Goal: Information Seeking & Learning: Learn about a topic

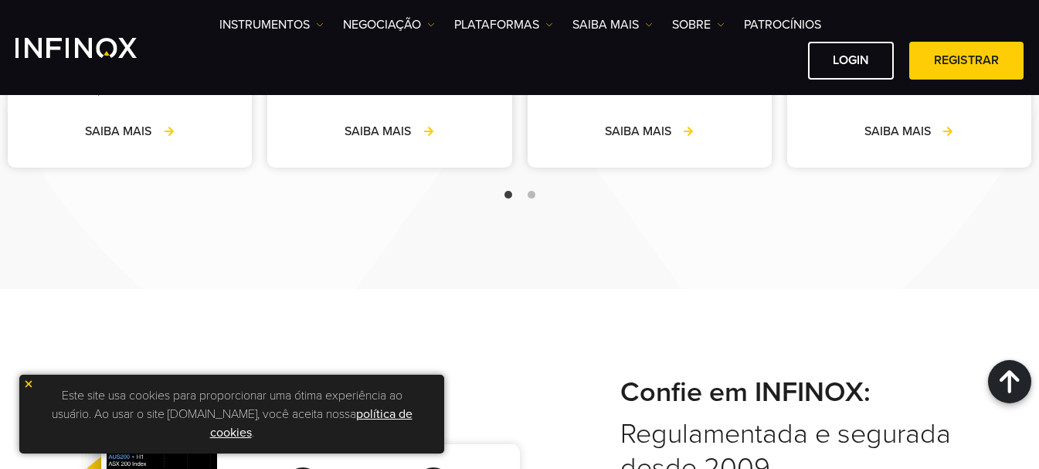
scroll to position [2472, 0]
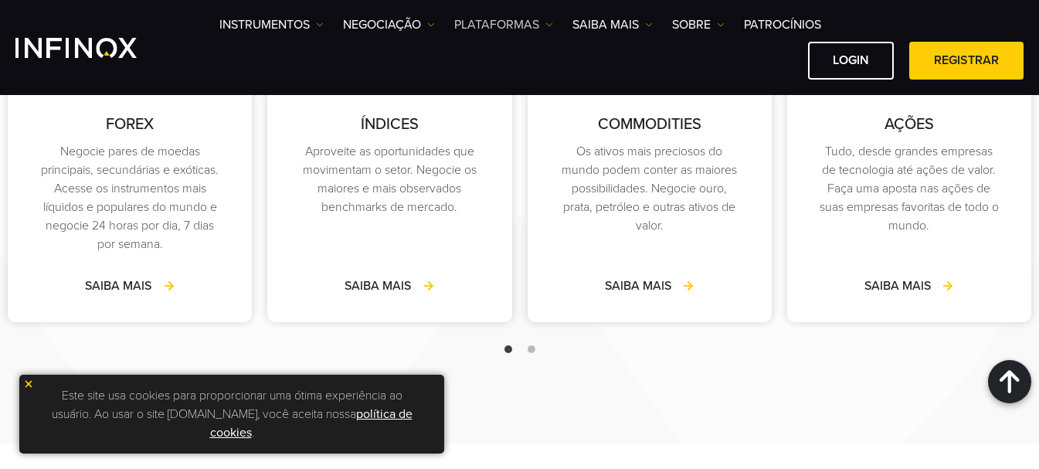
click at [521, 25] on link "PLATAFORMAS" at bounding box center [503, 24] width 99 height 19
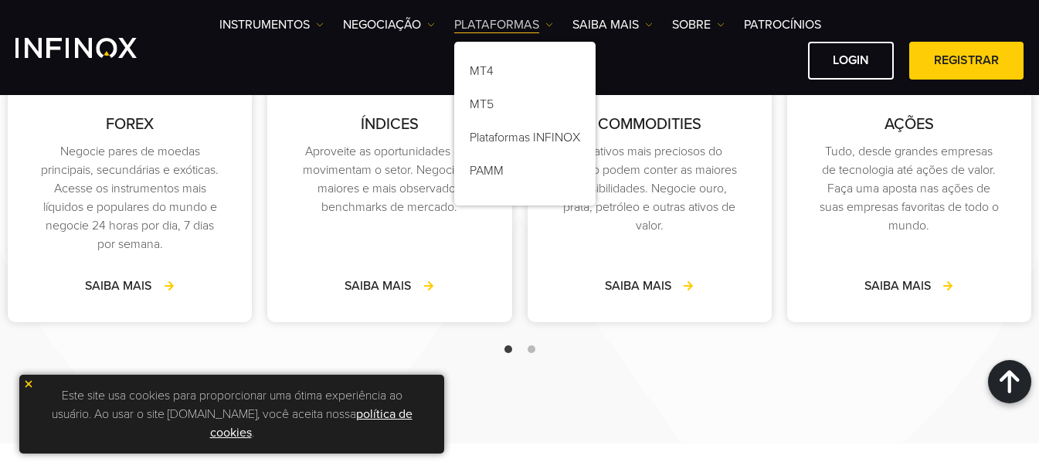
scroll to position [0, 0]
click at [401, 25] on link "NEGOCIAÇÃO" at bounding box center [389, 24] width 92 height 19
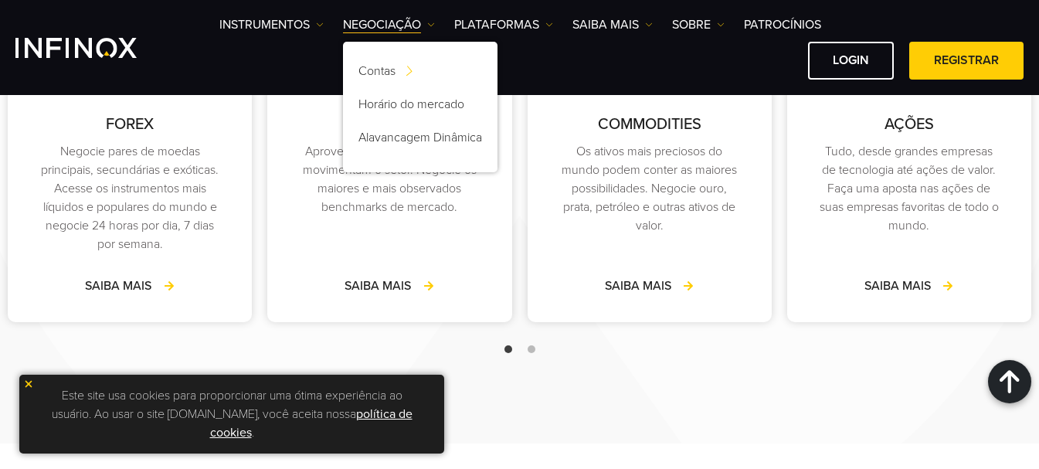
click at [592, 73] on div "Login Registrar" at bounding box center [621, 61] width 804 height 38
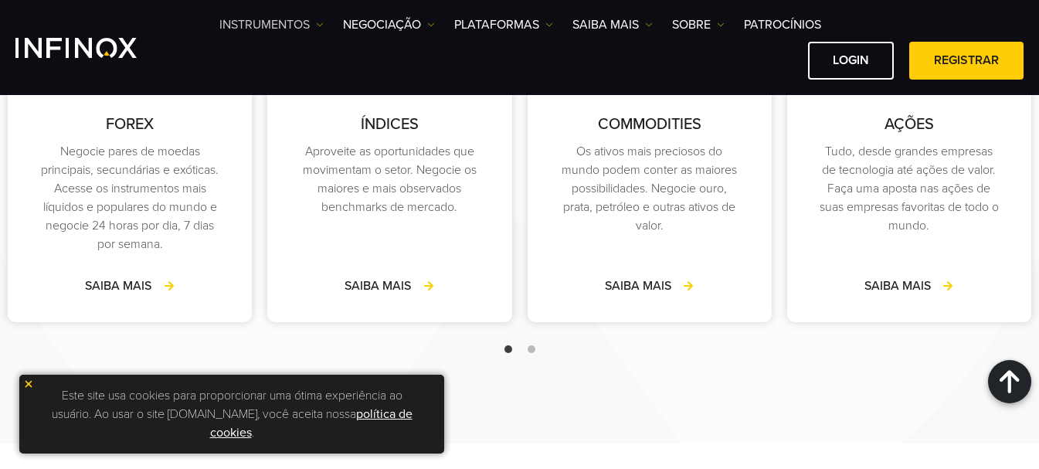
click at [310, 18] on link "Instrumentos" at bounding box center [271, 24] width 104 height 19
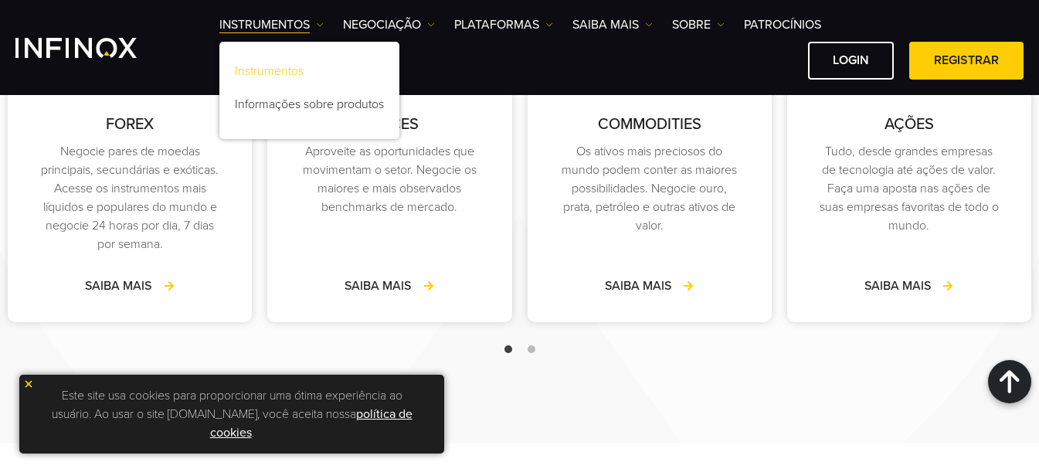
click at [298, 75] on link "Instrumentos" at bounding box center [309, 73] width 180 height 33
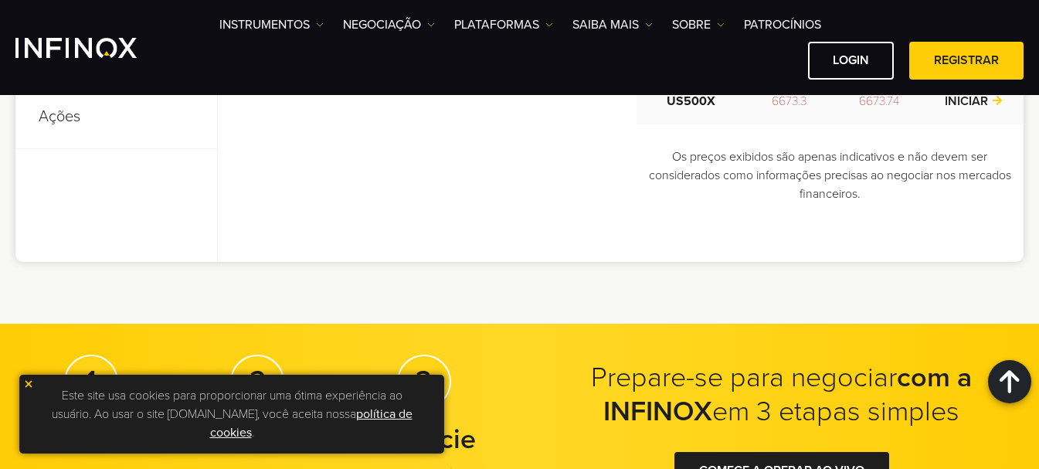
scroll to position [618, 0]
